Goal: Task Accomplishment & Management: Complete application form

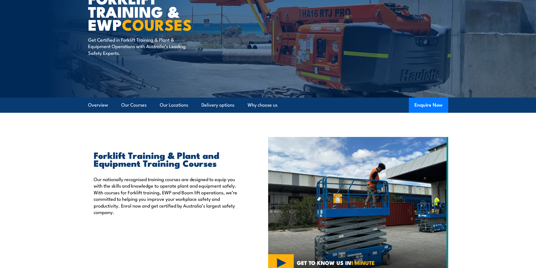
scroll to position [56, 0]
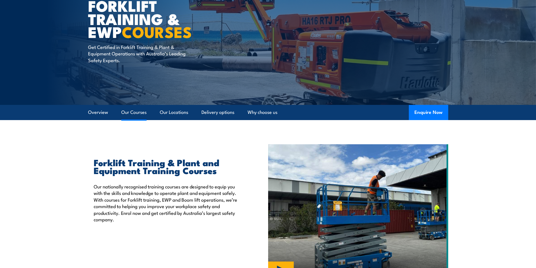
click at [128, 111] on link "Our Courses" at bounding box center [133, 112] width 25 height 15
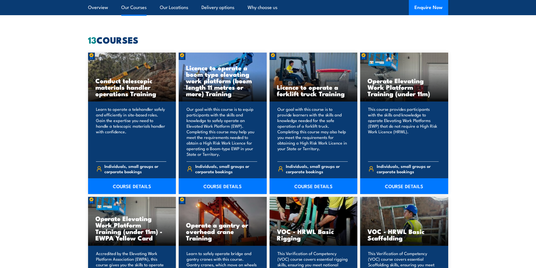
scroll to position [427, 0]
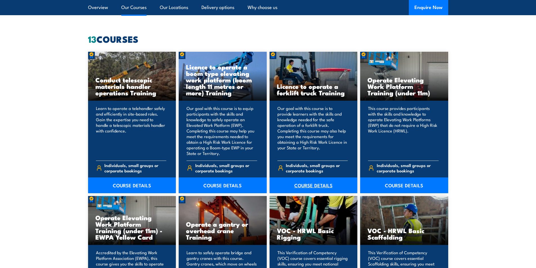
click at [309, 186] on link "COURSE DETAILS" at bounding box center [313, 185] width 88 height 16
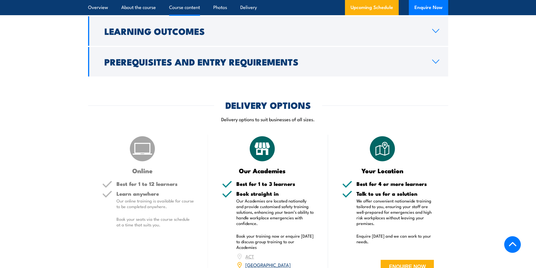
scroll to position [675, 0]
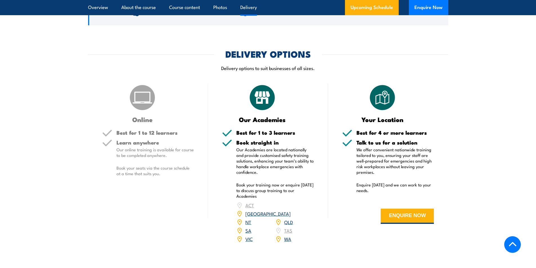
click at [250, 227] on link "SA" at bounding box center [248, 230] width 6 height 7
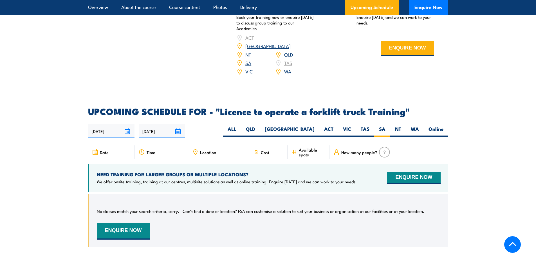
scroll to position [913, 0]
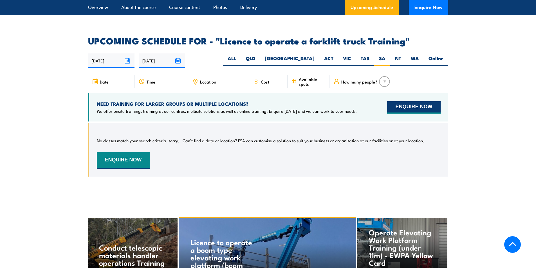
click at [419, 101] on button "ENQUIRE NOW" at bounding box center [413, 107] width 53 height 12
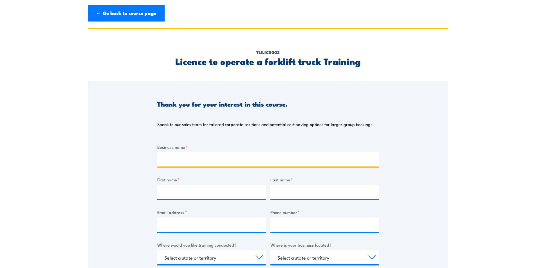
click at [180, 159] on input "Business name *" at bounding box center [267, 159] width 221 height 14
type input "Auto Transformers"
type input "Kylie"
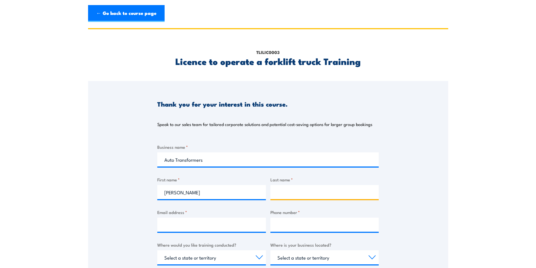
type input "Peck"
type input "admin@autotransformers.com.au"
type input "0433065443"
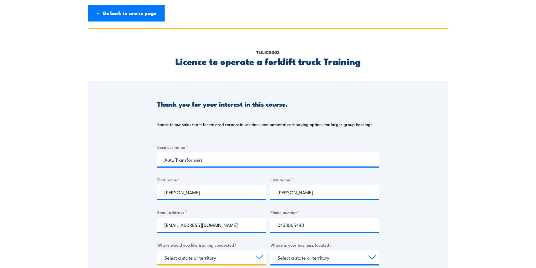
select select "SA"
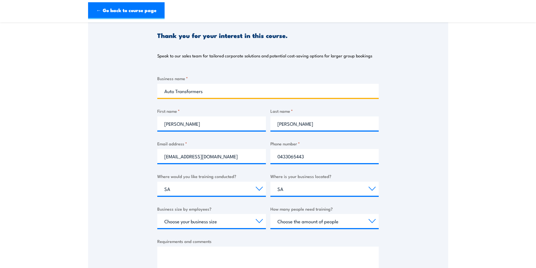
scroll to position [84, 0]
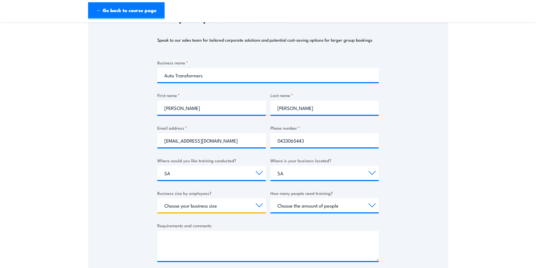
click at [227, 206] on select "Choose your business size 1 to 19 20 to 199 200+" at bounding box center [211, 205] width 109 height 14
select select "1 to 19"
click at [157, 198] on select "Choose your business size 1 to 19 20 to 199 200+" at bounding box center [211, 205] width 109 height 14
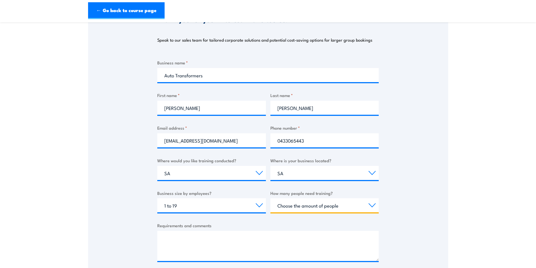
click at [336, 208] on select "Choose the amount of people 1 to 4 5 to 19 20+" at bounding box center [324, 205] width 109 height 14
select select "1 to 4"
click at [270, 198] on select "Choose the amount of people 1 to 4 5 to 19 20+" at bounding box center [324, 205] width 109 height 14
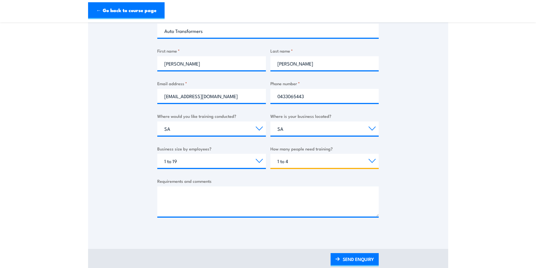
scroll to position [141, 0]
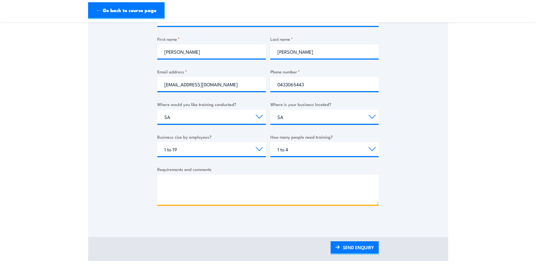
click at [175, 179] on textarea "Requirements and comments" at bounding box center [267, 190] width 221 height 30
type textarea "I"
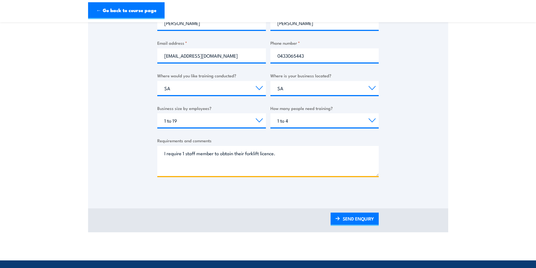
scroll to position [169, 0]
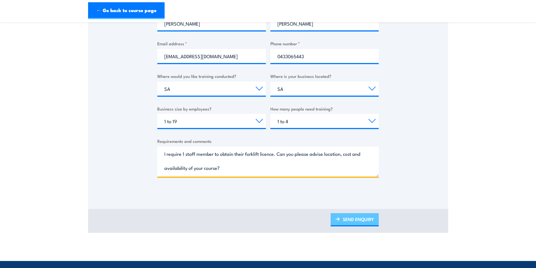
type textarea "I require 1 staff member to obtain their forklift licence. Can you please advis…"
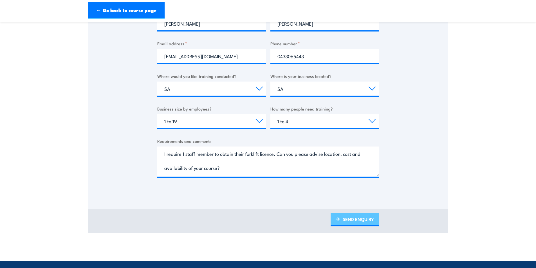
click at [366, 218] on link "SEND ENQUIRY" at bounding box center [354, 219] width 48 height 13
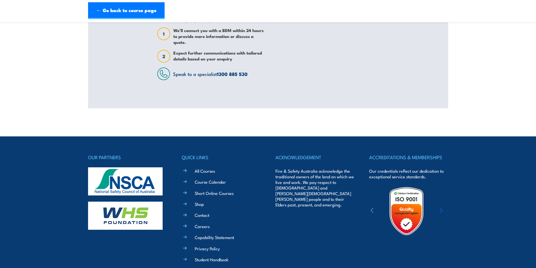
scroll to position [0, 0]
